Goal: Find specific page/section: Find specific page/section

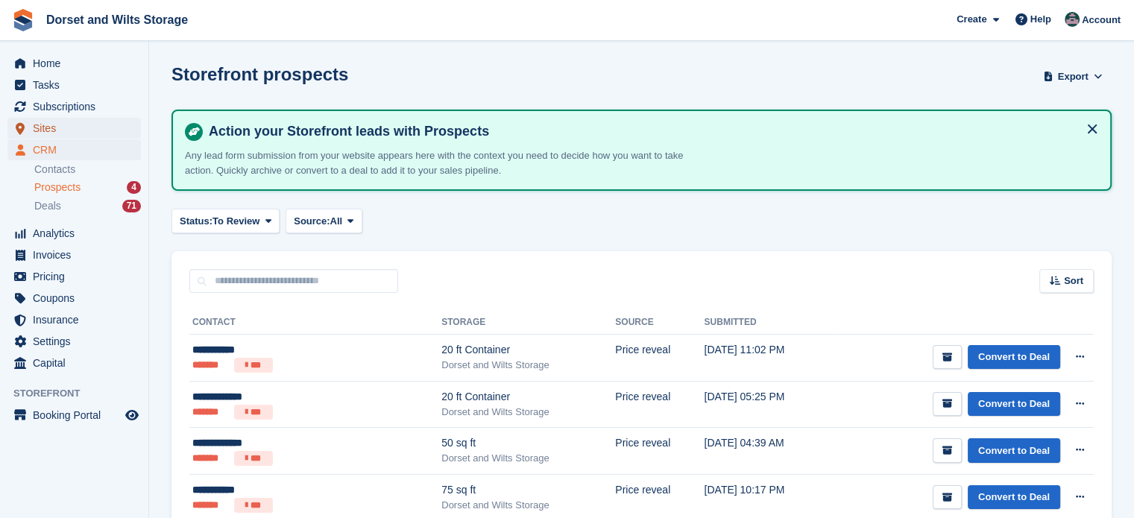
click at [43, 129] on span "Sites" at bounding box center [77, 128] width 89 height 21
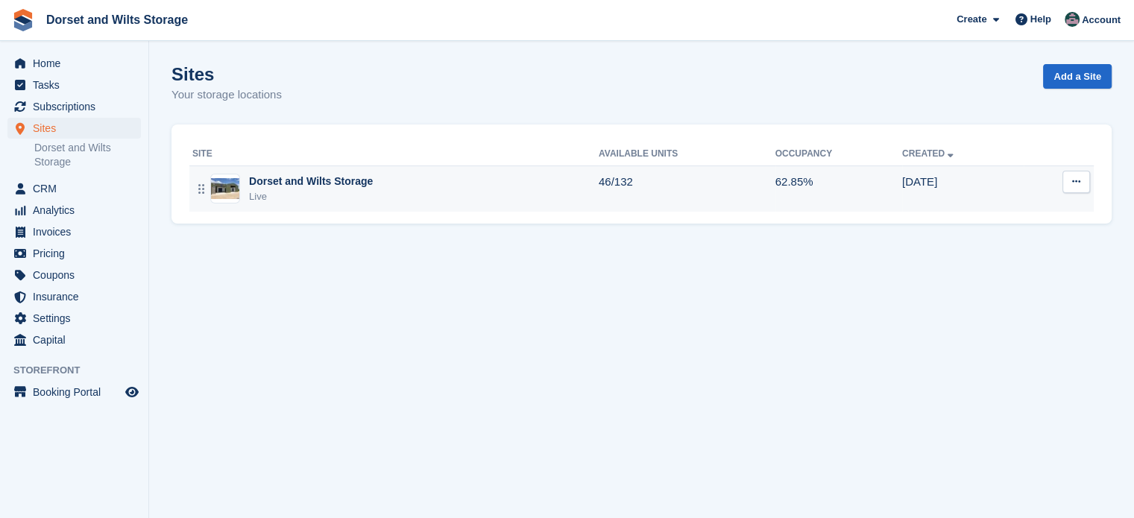
click at [225, 184] on img at bounding box center [225, 189] width 28 height 22
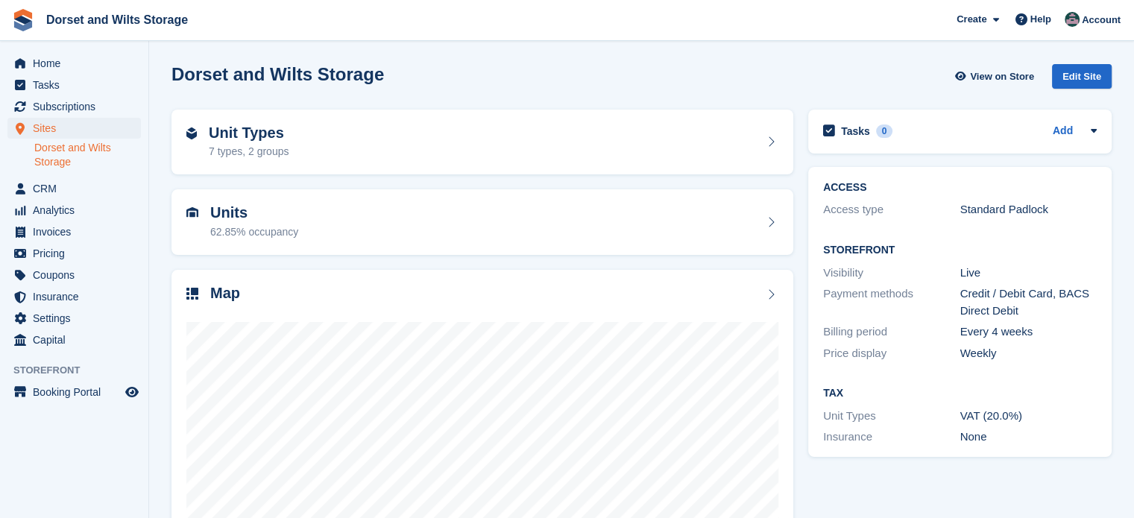
scroll to position [117, 0]
